Goal: Task Accomplishment & Management: Complete application form

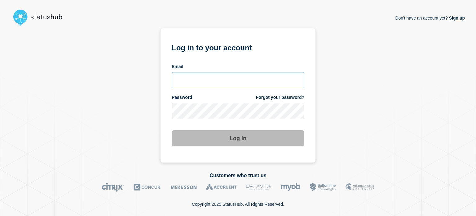
click at [176, 84] on input "email input" at bounding box center [238, 80] width 133 height 16
type input "[EMAIL_ADDRESS][DOMAIN_NAME]"
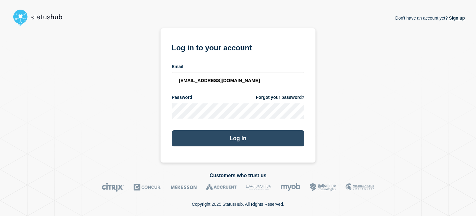
click at [176, 135] on button "Log in" at bounding box center [238, 138] width 133 height 16
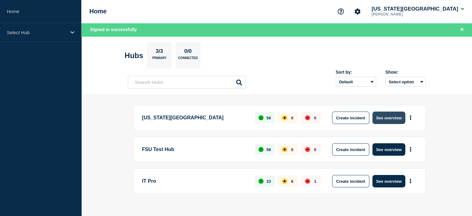
click at [384, 119] on button "See overview" at bounding box center [388, 117] width 33 height 12
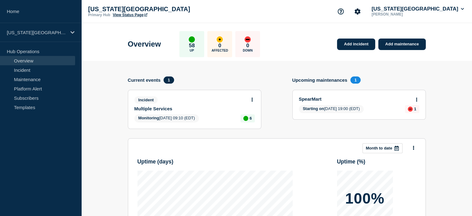
click at [126, 15] on link "View Status Page" at bounding box center [130, 15] width 34 height 4
click at [252, 98] on icon at bounding box center [252, 99] width 2 height 4
click at [244, 124] on link "Update incident" at bounding box center [252, 122] width 30 height 5
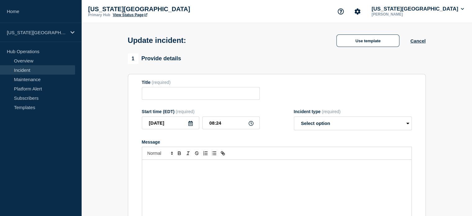
type input "Multiple Services"
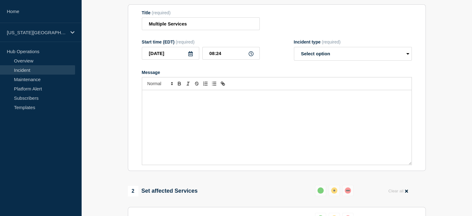
click at [233, 124] on div "Message" at bounding box center [276, 127] width 269 height 74
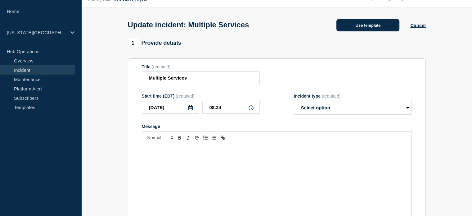
click at [369, 24] on button "Use template" at bounding box center [367, 25] width 63 height 12
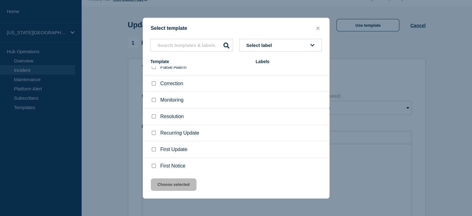
scroll to position [0, 0]
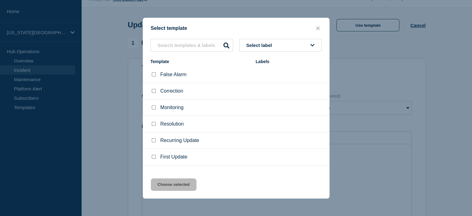
click at [153, 123] on input "Resolution checkbox" at bounding box center [154, 124] width 4 height 4
checkbox input "true"
click at [180, 187] on button "Choose selected" at bounding box center [174, 184] width 46 height 12
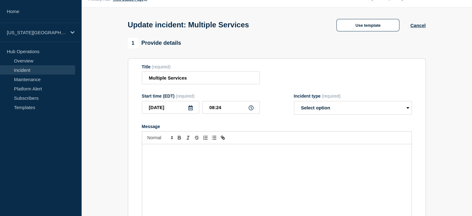
select select "resolved"
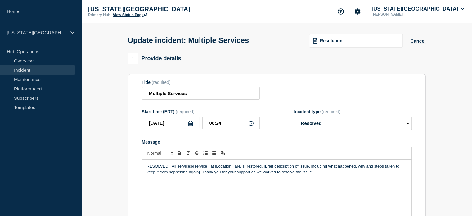
click at [123, 17] on link "View Status Page" at bounding box center [130, 15] width 34 height 4
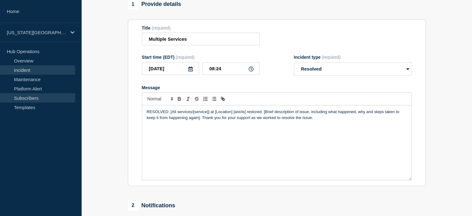
scroll to position [109, 0]
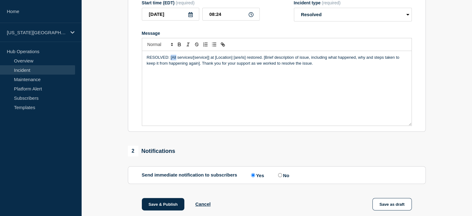
drag, startPoint x: 171, startPoint y: 58, endPoint x: 176, endPoint y: 58, distance: 5.3
click at [176, 58] on p "RESOLVED: [All services/[service]] at [Location] [are/is] restored. [Brief desc…" at bounding box center [277, 60] width 260 height 11
drag, startPoint x: 200, startPoint y: 58, endPoint x: 241, endPoint y: 58, distance: 41.6
click at [241, 58] on p "RESOLVED: Multiple Services/[service]] at [Location] [are/is] restored. [Brief …" at bounding box center [277, 60] width 260 height 11
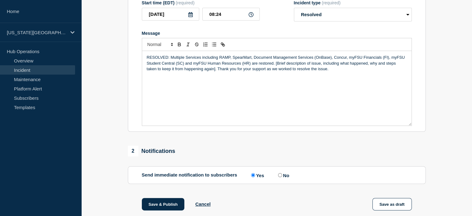
click at [109, 61] on section "1 Provide details Title (required) Multiple Services Start time (EDT) (required…" at bounding box center [276, 171] width 390 height 452
click at [243, 66] on p "RESOLVED: Multiple Services including RAMP, SpearMart, Document Management Serv…" at bounding box center [277, 63] width 260 height 17
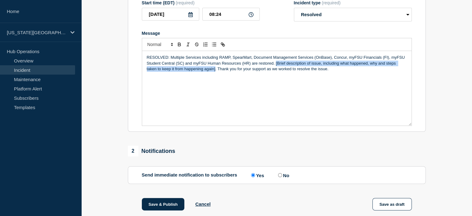
drag, startPoint x: 275, startPoint y: 66, endPoint x: 204, endPoint y: 75, distance: 71.6
click at [204, 75] on div "RESOLVED: Multiple Services including RAMP, SpearMart, Document Management Serv…" at bounding box center [276, 88] width 269 height 74
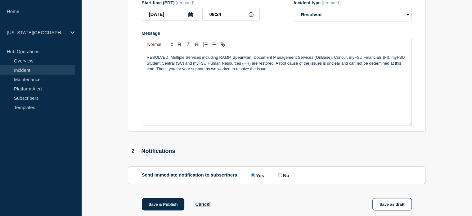
click at [240, 77] on div "RESOLVED: Multiple Services including RAMP, SpearMart, Document Management Serv…" at bounding box center [276, 88] width 269 height 74
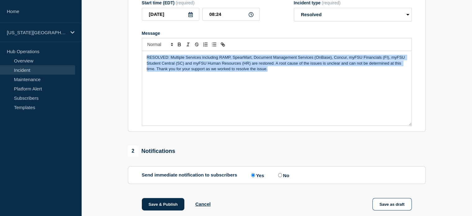
drag, startPoint x: 272, startPoint y: 70, endPoint x: 138, endPoint y: 55, distance: 134.5
click at [138, 55] on section "Title (required) Multiple Services Start time (EDT) (required) 2025-08-18 08:24…" at bounding box center [277, 48] width 298 height 167
copy p "RESOLVED: Multiple Services including RAMP, SpearMart, Document Management Serv…"
click at [233, 65] on p "RESOLVED: Multiple Services including RAMP, SpearMart, Document Management Serv…" at bounding box center [277, 63] width 260 height 17
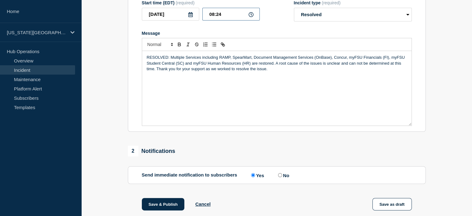
drag, startPoint x: 227, startPoint y: 18, endPoint x: 216, endPoint y: 24, distance: 12.5
click at [216, 24] on form "Title (required) Multiple Services Start time (EDT) (required) 2025-08-18 08:24…" at bounding box center [277, 48] width 270 height 155
type input "08:35"
click at [120, 104] on section "1 Provide details Title (required) Multiple Services Start time (EDT) (required…" at bounding box center [276, 171] width 390 height 452
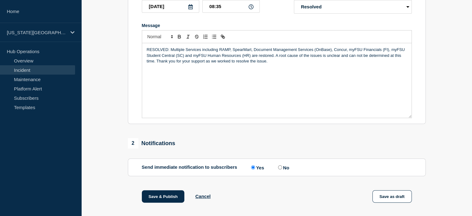
scroll to position [202, 0]
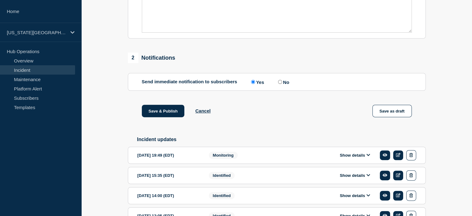
click at [288, 84] on label "No" at bounding box center [282, 82] width 13 height 6
click at [282, 84] on input "No" at bounding box center [280, 82] width 4 height 4
radio input "true"
radio input "false"
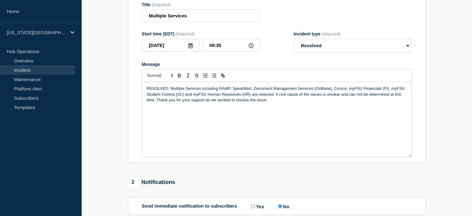
scroll to position [0, 0]
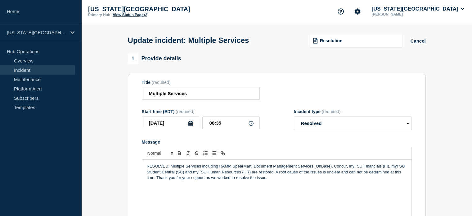
click at [131, 14] on link "View Status Page" at bounding box center [130, 15] width 34 height 4
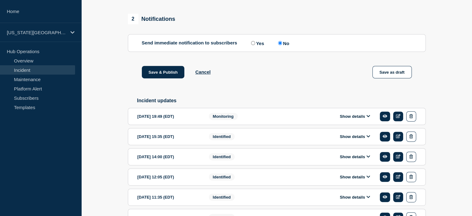
scroll to position [186, 0]
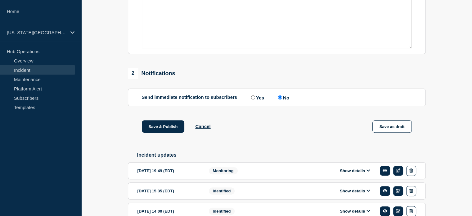
click at [286, 98] on label "No" at bounding box center [282, 97] width 13 height 6
click at [282, 98] on input "No" at bounding box center [280, 97] width 4 height 4
click at [157, 128] on button "Save & Publish" at bounding box center [163, 126] width 43 height 12
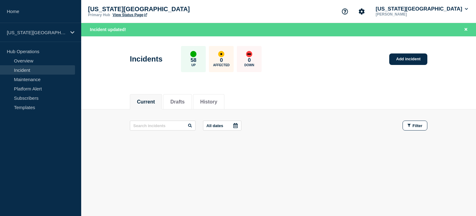
click at [127, 15] on link "View Status Page" at bounding box center [130, 15] width 34 height 4
click at [456, 8] on button "Florida State University" at bounding box center [422, 9] width 95 height 6
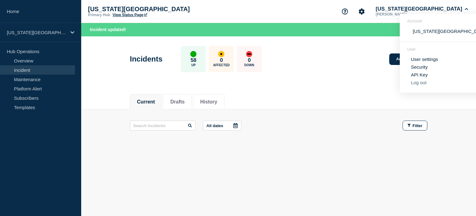
click at [414, 83] on button "Log out" at bounding box center [419, 82] width 16 height 5
